Goal: Transaction & Acquisition: Purchase product/service

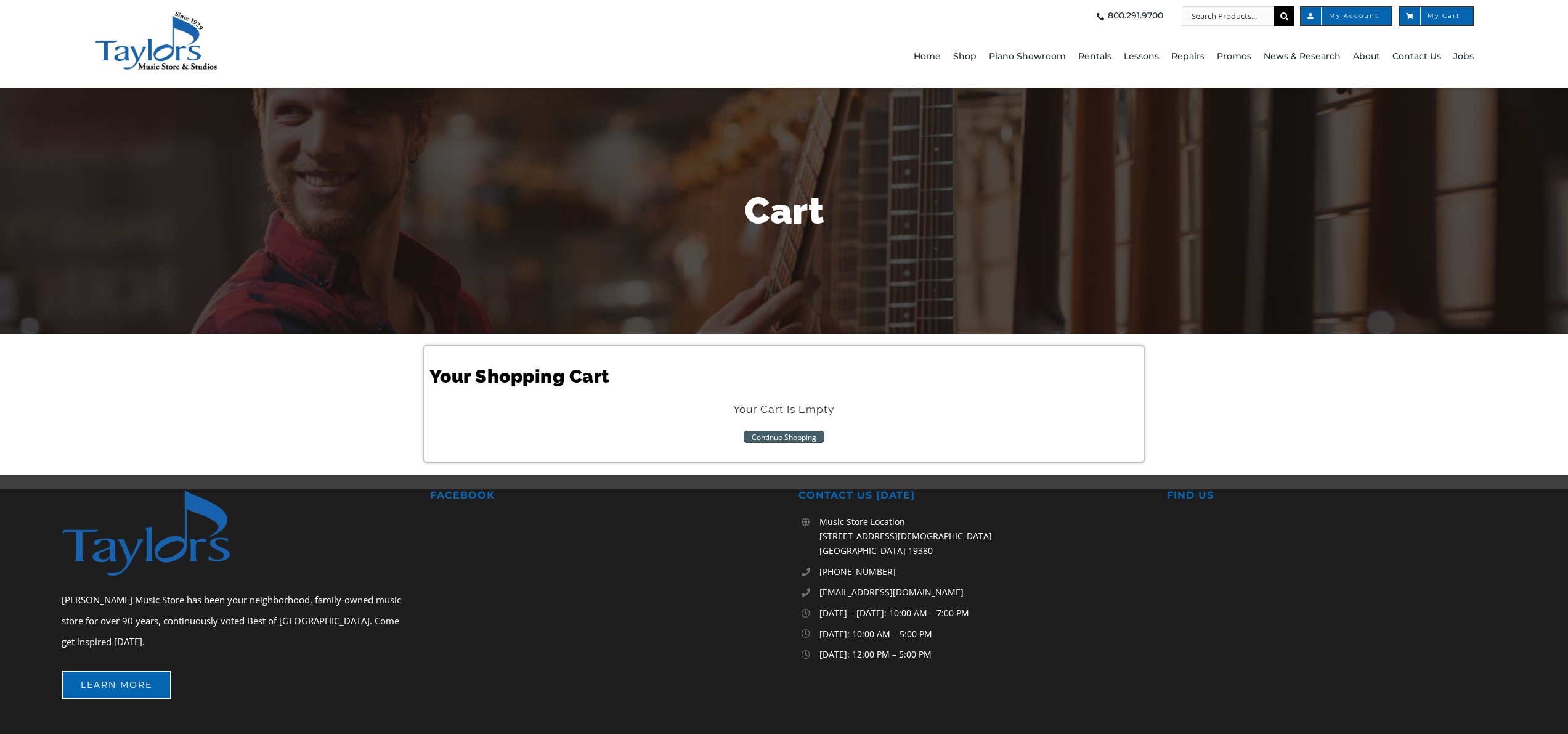
click at [782, 434] on link "Continue Shopping" at bounding box center [784, 437] width 81 height 12
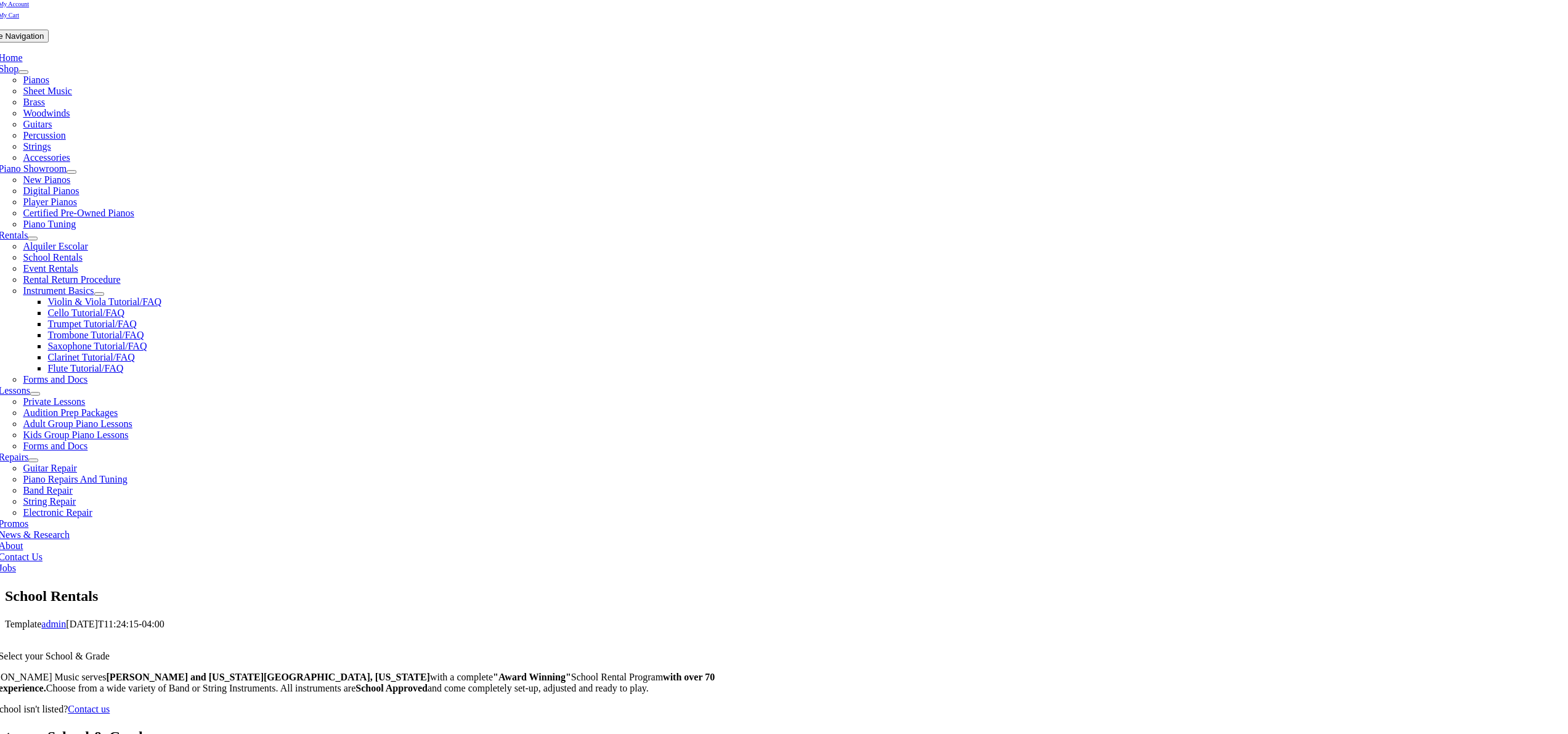
scroll to position [223, 0]
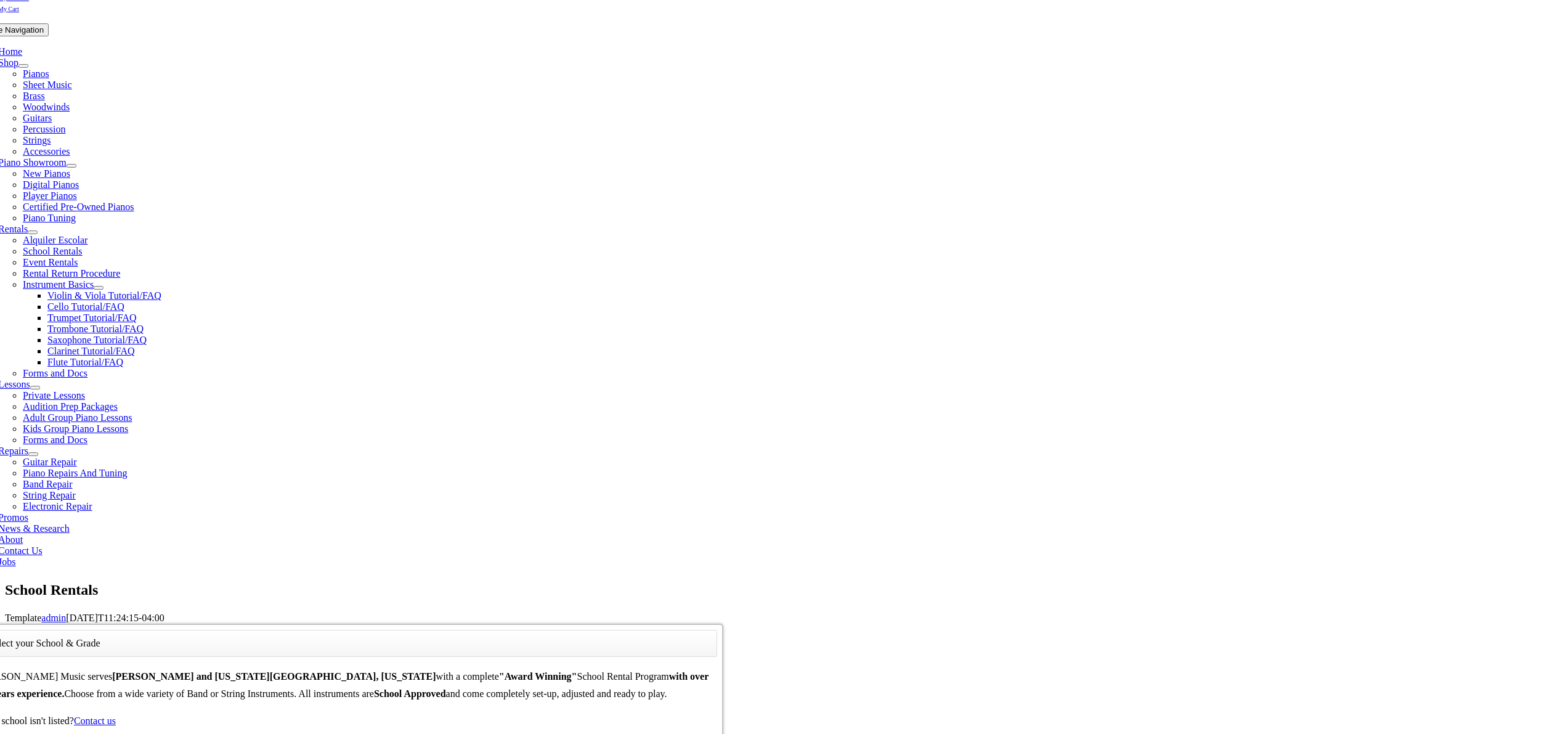
type input "ext"
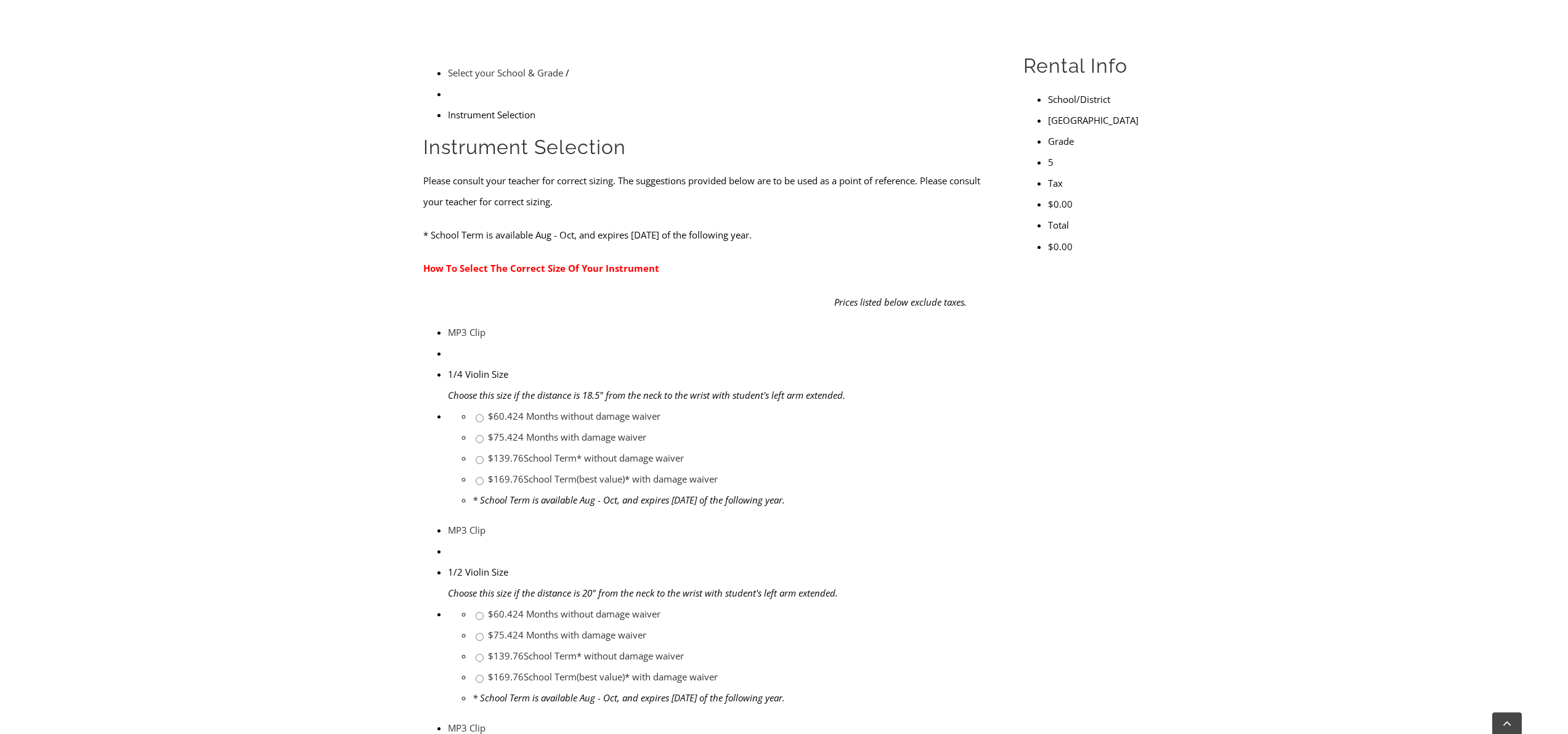
scroll to position [366, 0]
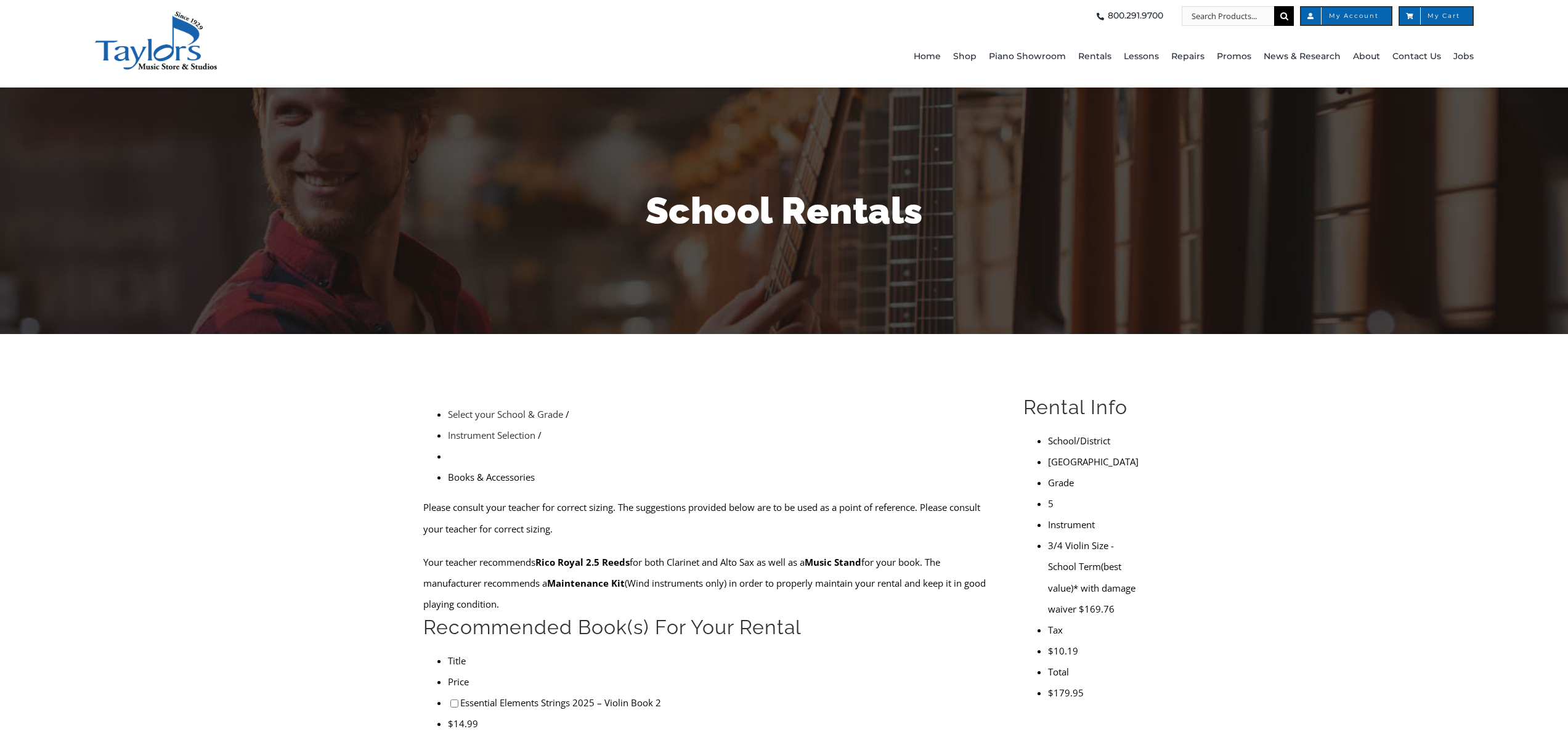
scroll to position [235, 0]
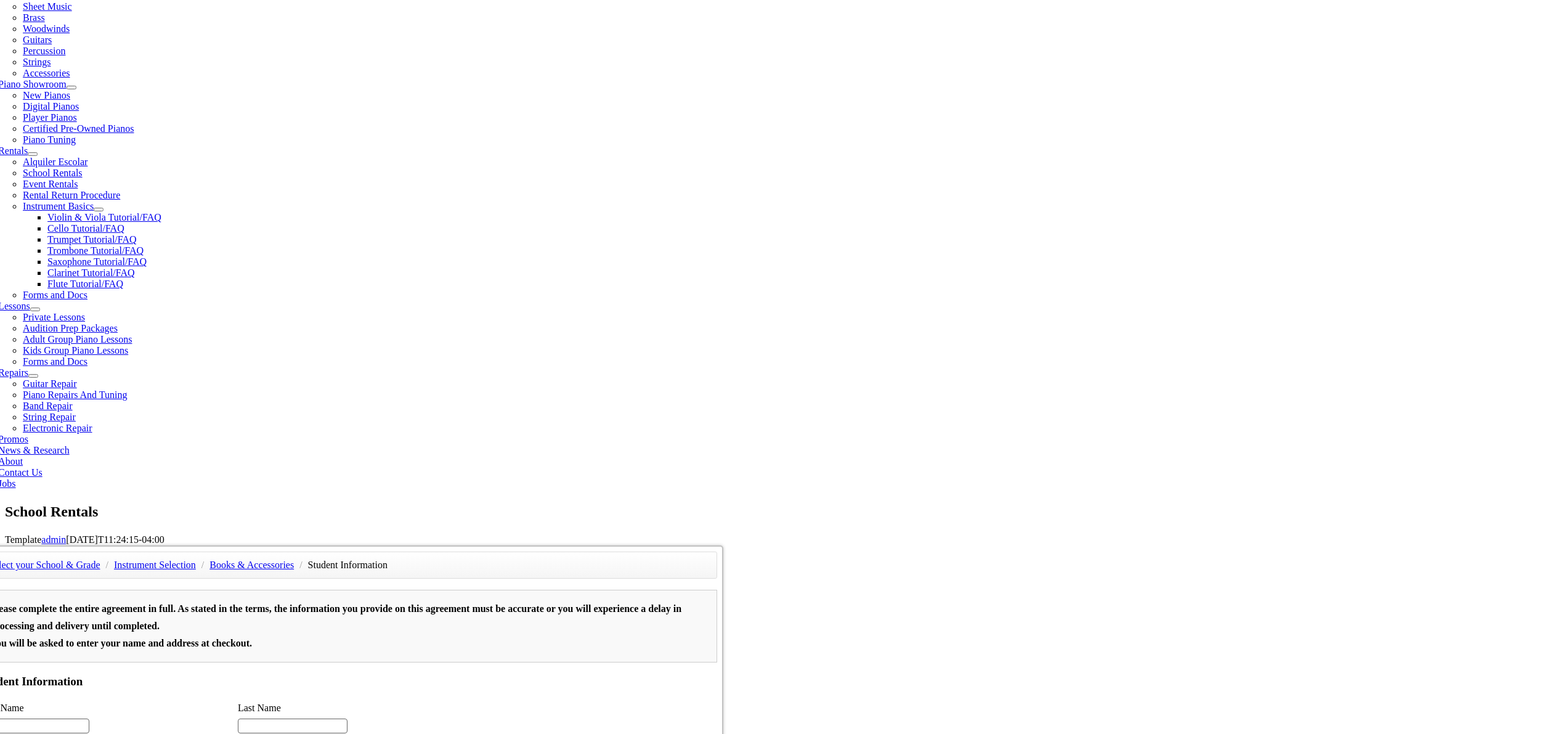
scroll to position [334, 0]
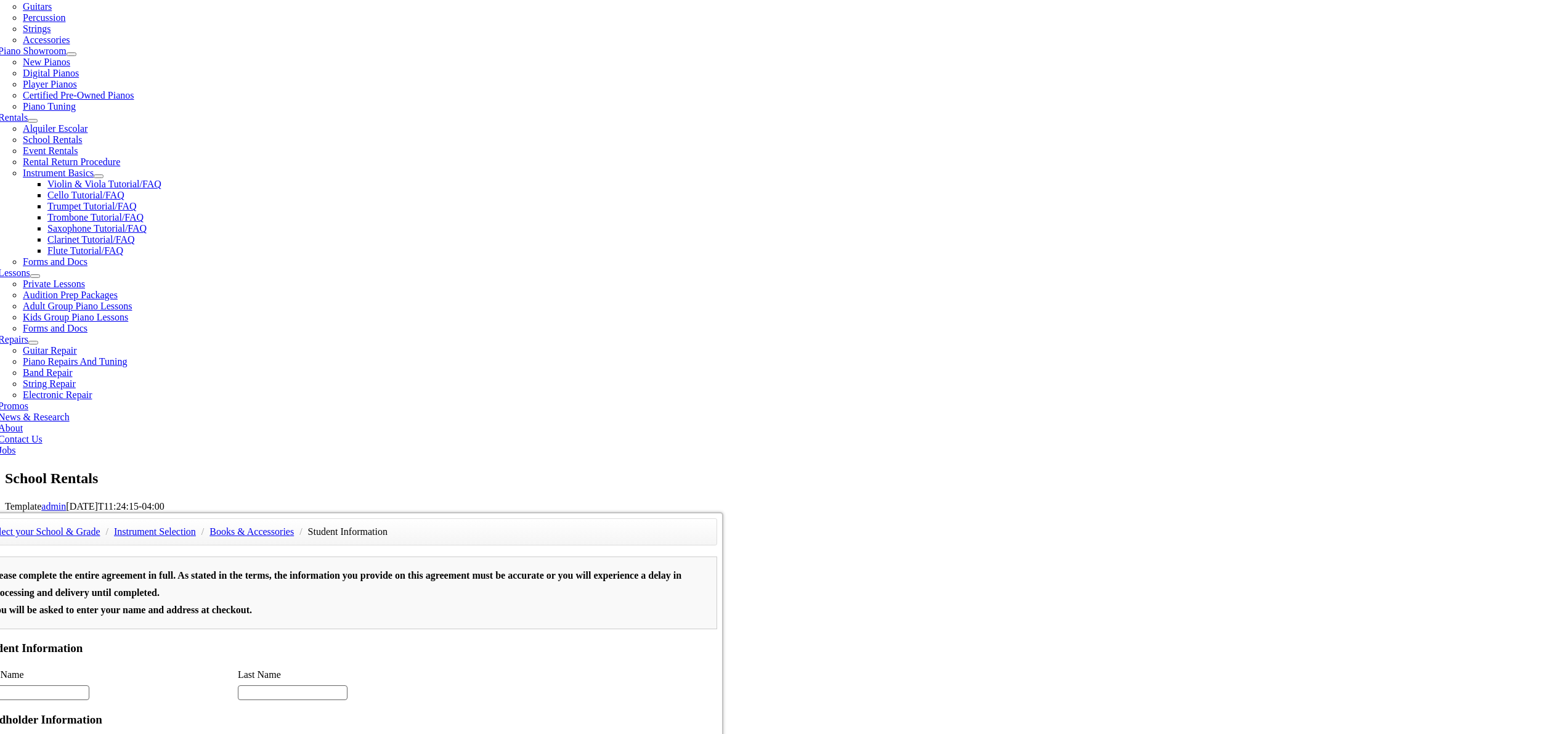
type input "1"
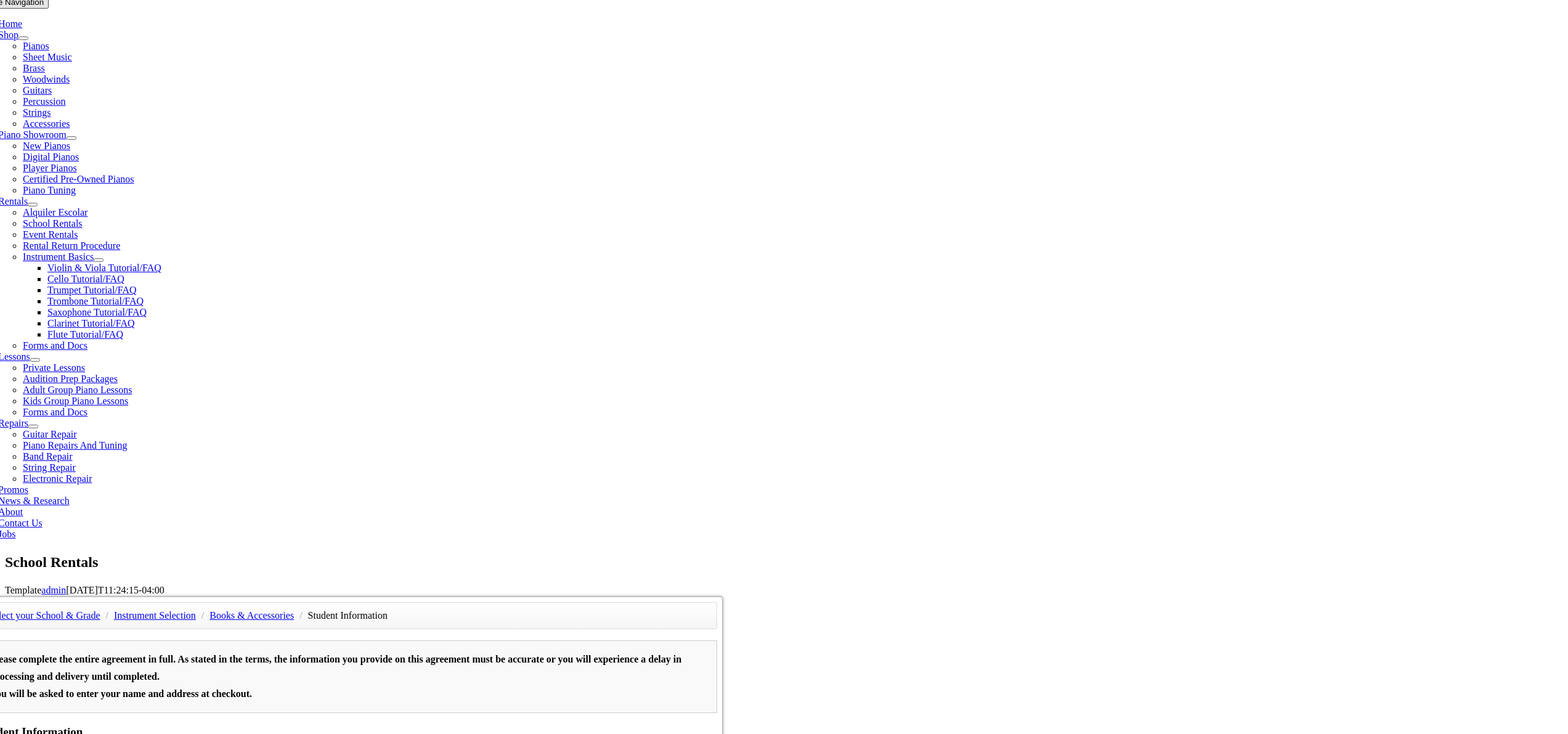
scroll to position [112, 0]
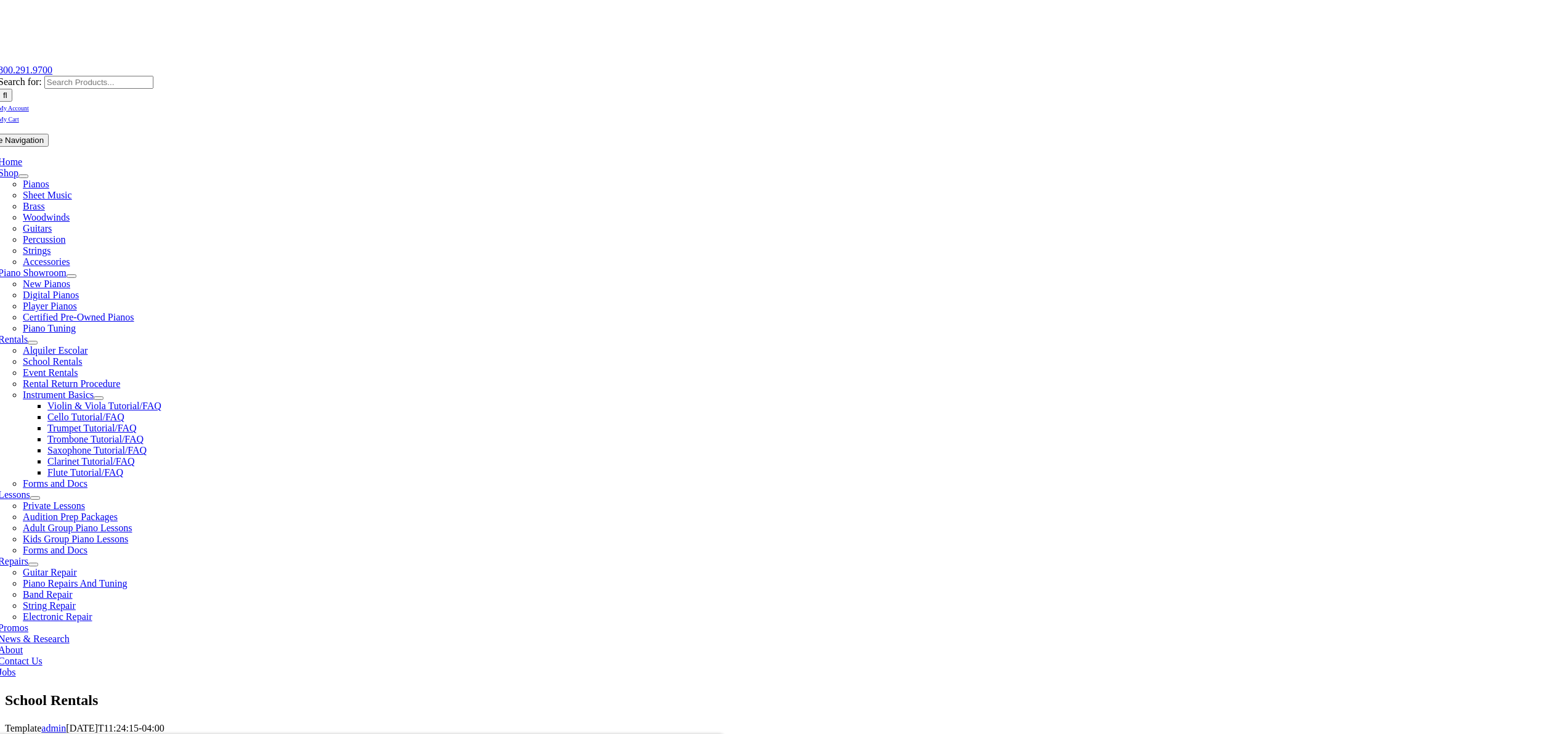
type input "Aahana"
type input "Mehra"
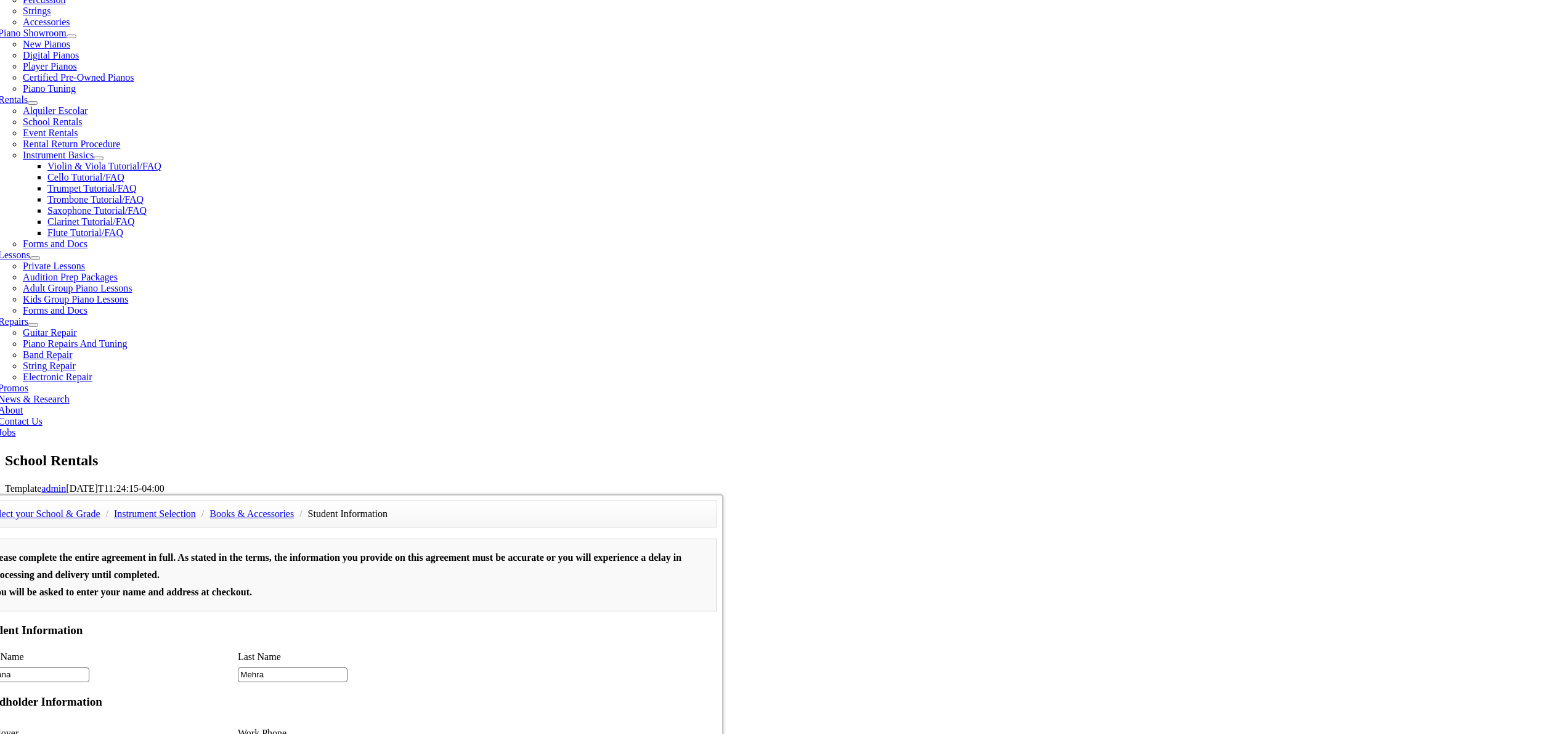
scroll to position [329, 0]
